Goal: Task Accomplishment & Management: Use online tool/utility

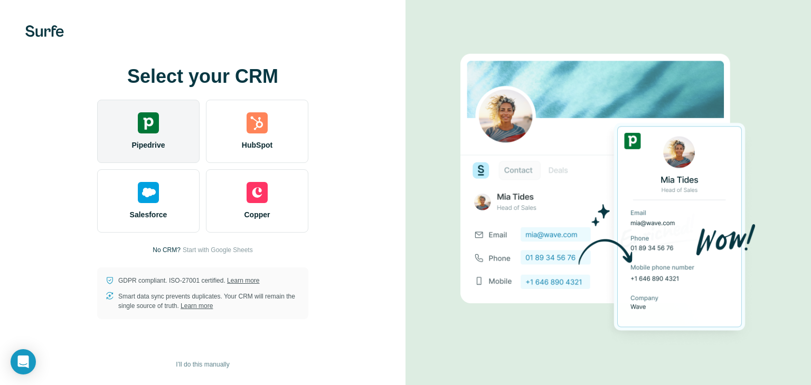
click at [157, 117] on img at bounding box center [148, 122] width 21 height 21
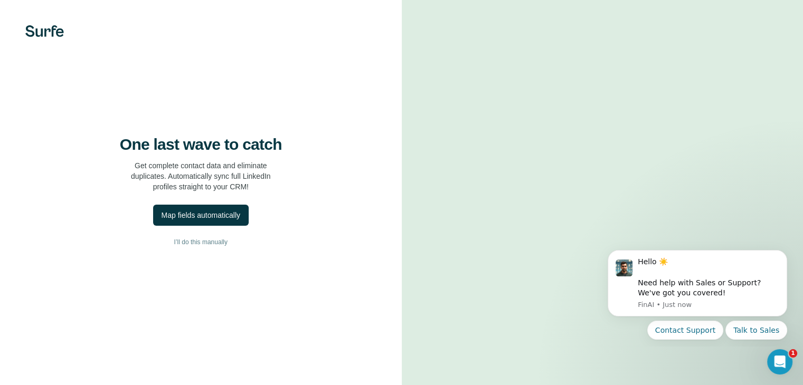
click at [500, 107] on video at bounding box center [602, 192] width 343 height 171
click at [344, 180] on div "One last wave to catch Get complete contact data and eliminate duplicates. Auto…" at bounding box center [201, 163] width 360 height 57
click at [230, 221] on div "Map fields automatically" at bounding box center [201, 215] width 79 height 11
